Goal: Transaction & Acquisition: Purchase product/service

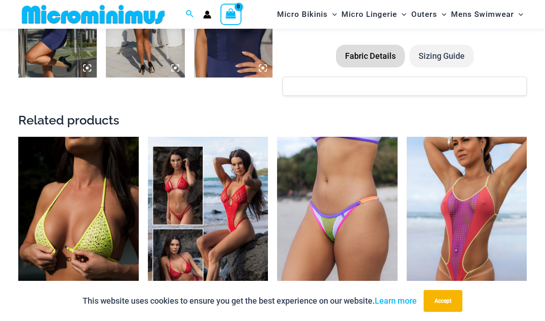
scroll to position [766, 0]
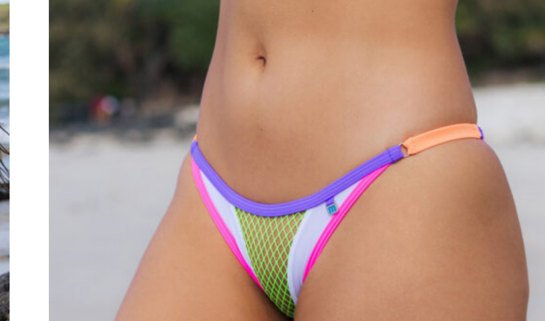
click at [277, 111] on img at bounding box center [277, 111] width 0 height 0
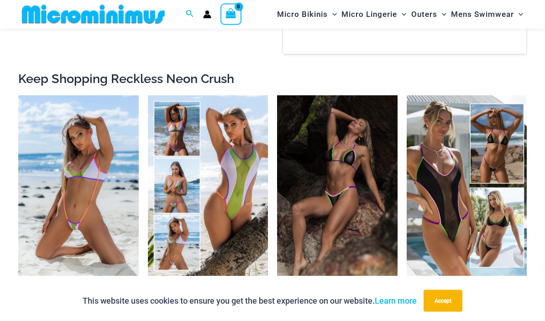
scroll to position [783, 0]
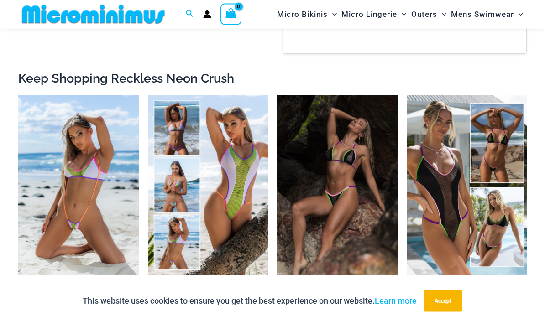
click at [406, 95] on img at bounding box center [406, 95] width 0 height 0
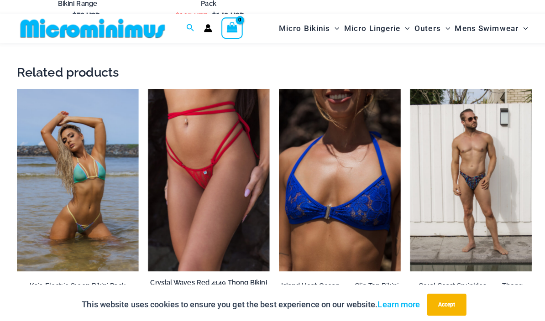
scroll to position [2187, 0]
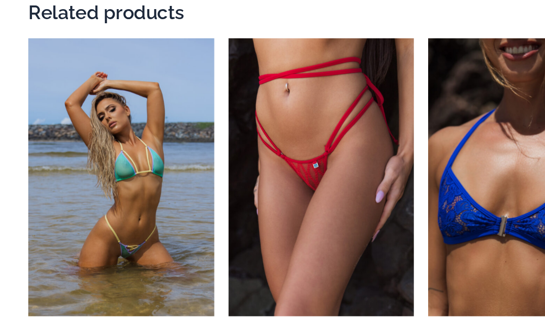
click at [148, 78] on img at bounding box center [148, 78] width 0 height 0
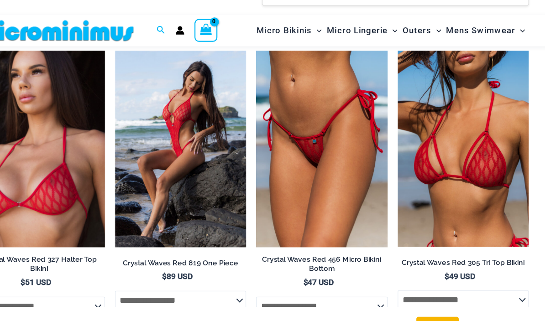
scroll to position [766, 0]
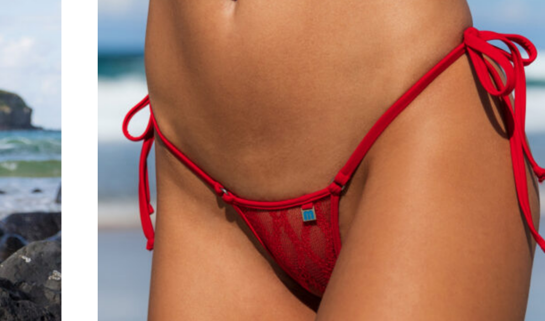
click at [277, 44] on img at bounding box center [277, 44] width 0 height 0
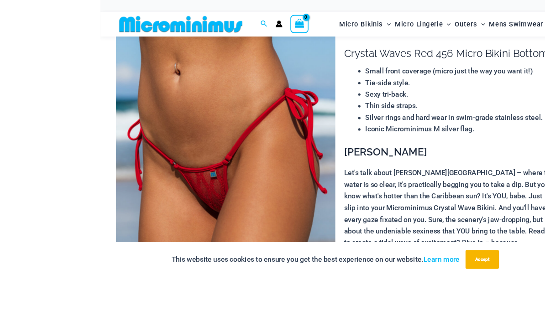
scroll to position [65, 0]
